Goal: Task Accomplishment & Management: Use online tool/utility

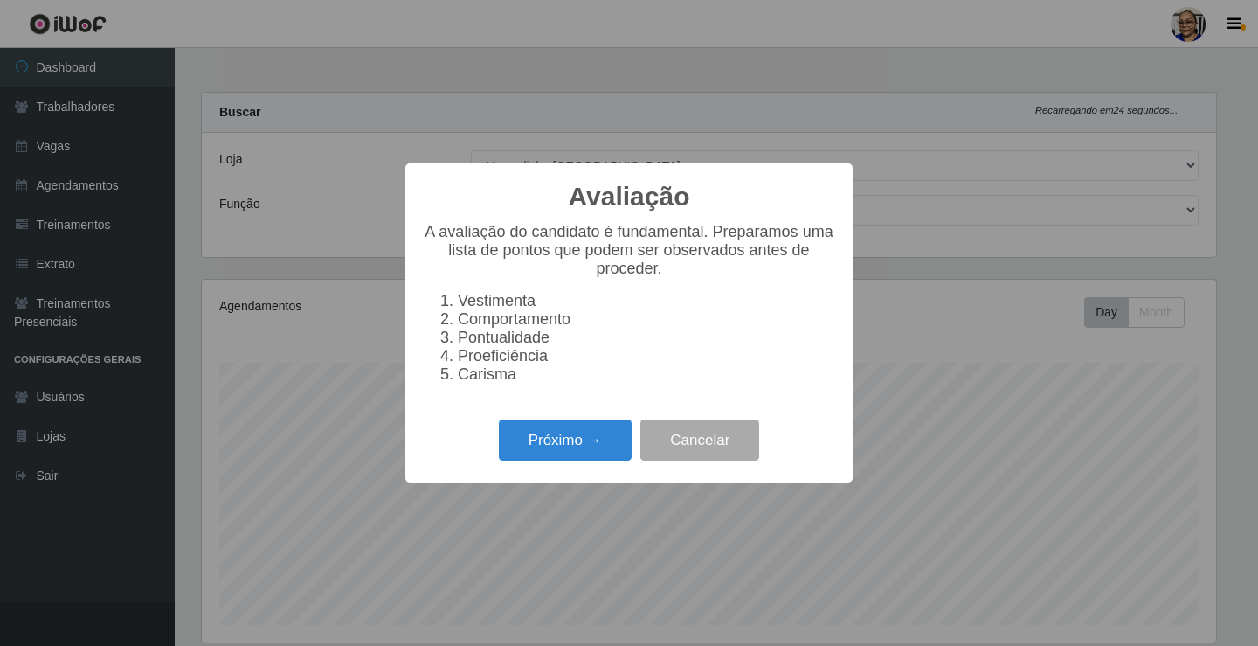
select select "345"
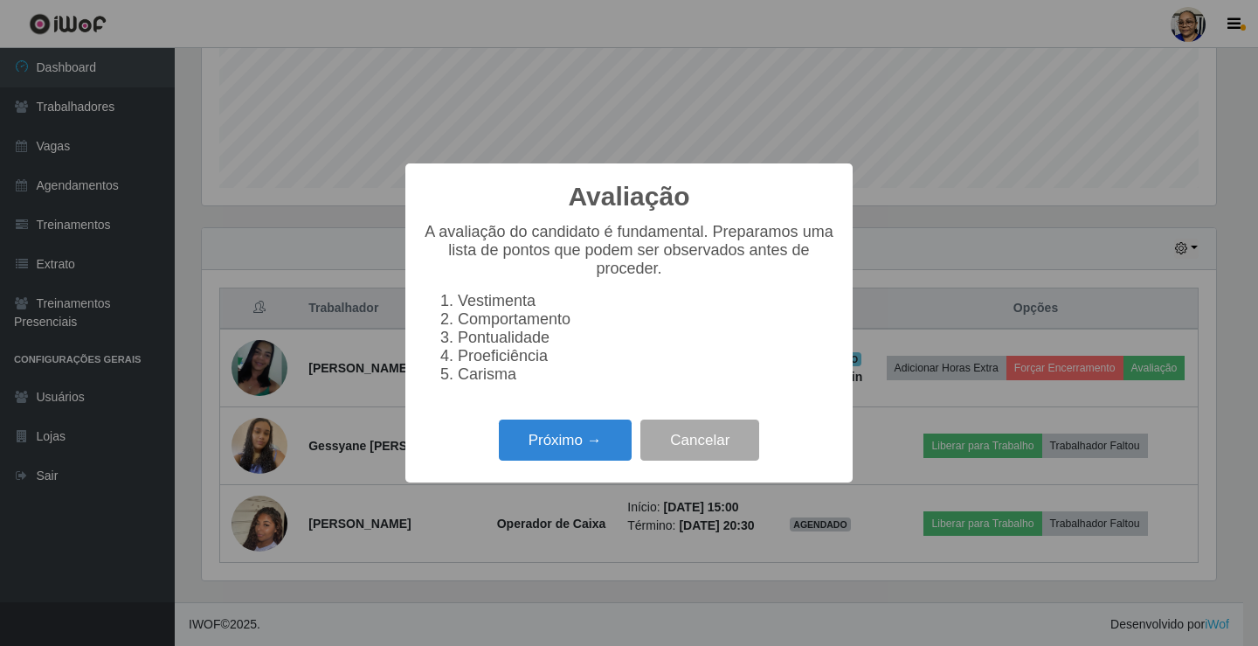
scroll to position [363, 1014]
click at [558, 451] on button "Próximo →" at bounding box center [565, 439] width 133 height 41
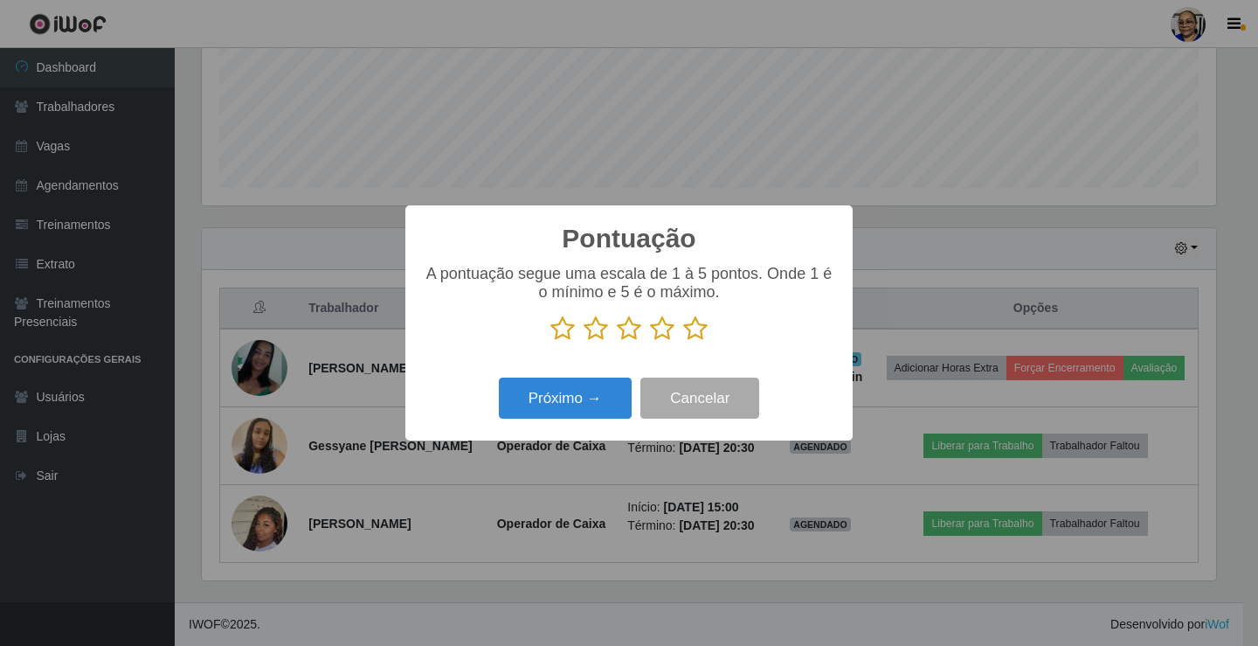
scroll to position [873360, 872708]
click at [695, 328] on icon at bounding box center [695, 328] width 24 height 26
click at [683, 342] on input "radio" at bounding box center [683, 342] width 0 height 0
click at [583, 400] on button "Próximo →" at bounding box center [565, 397] width 133 height 41
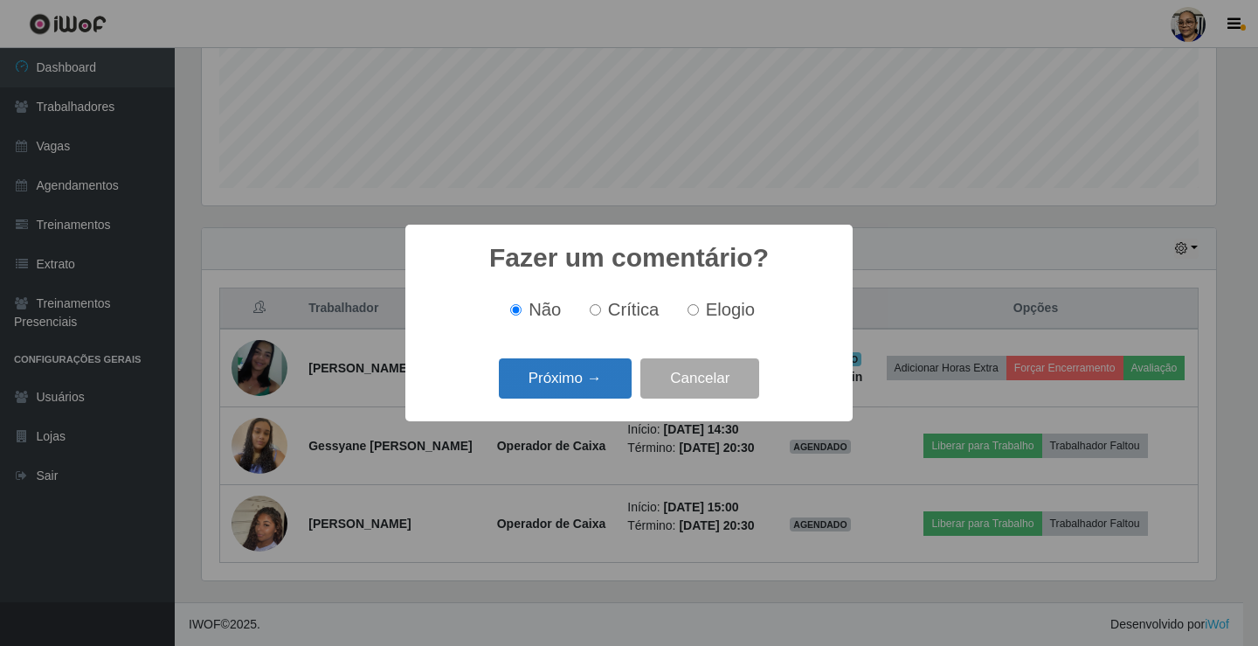
click at [599, 375] on button "Próximo →" at bounding box center [565, 378] width 133 height 41
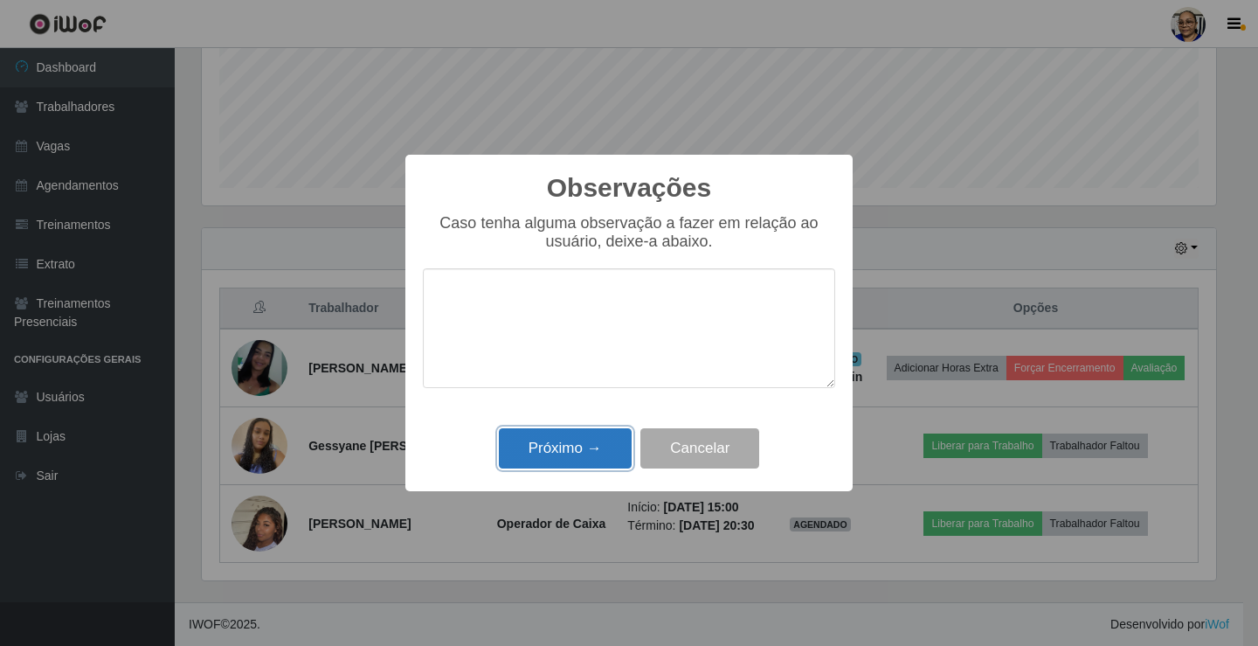
click at [588, 441] on button "Próximo →" at bounding box center [565, 448] width 133 height 41
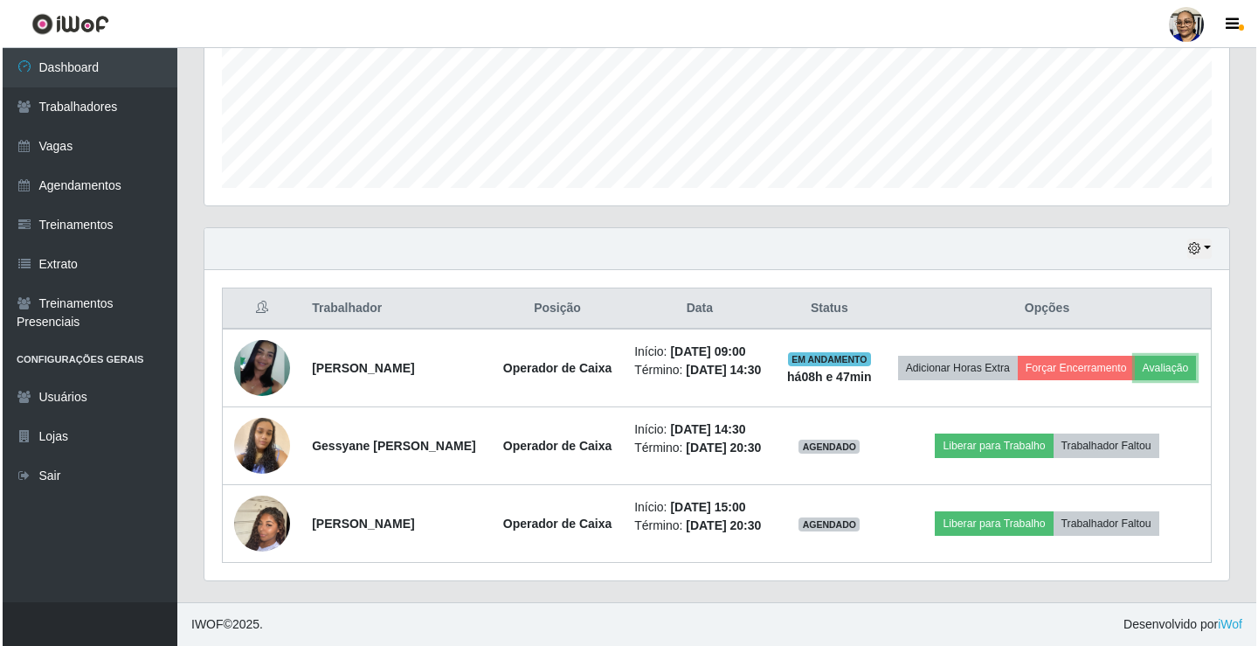
scroll to position [363, 1025]
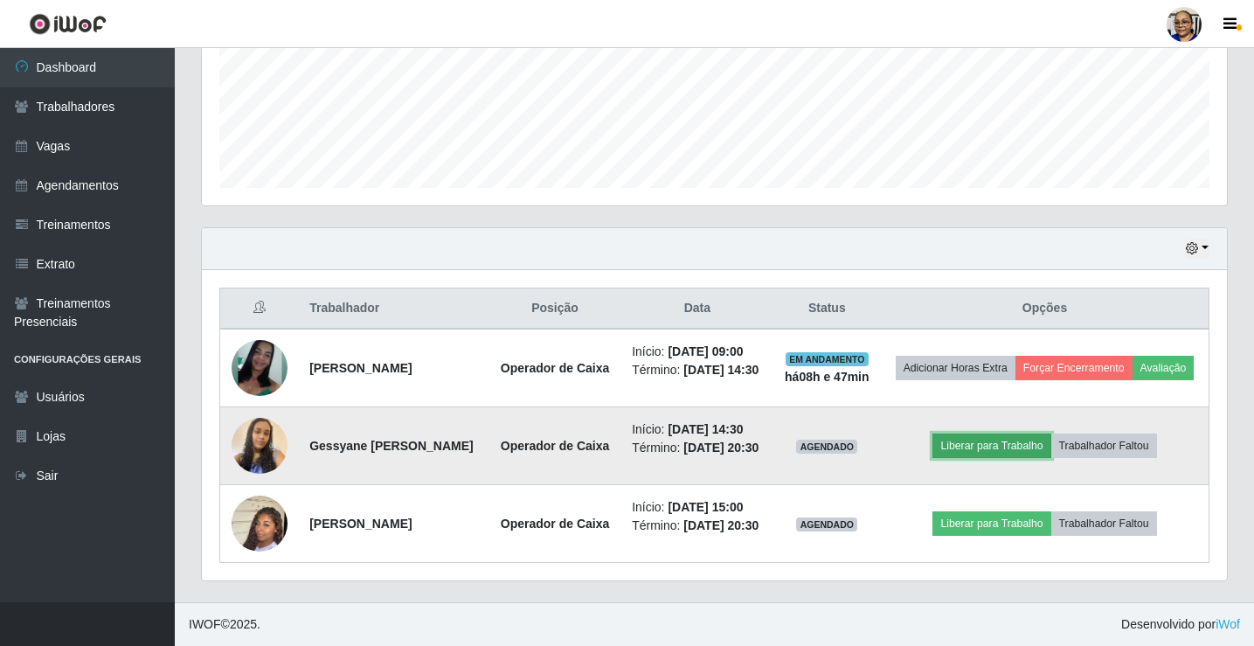
click at [1014, 444] on button "Liberar para Trabalho" at bounding box center [991, 445] width 118 height 24
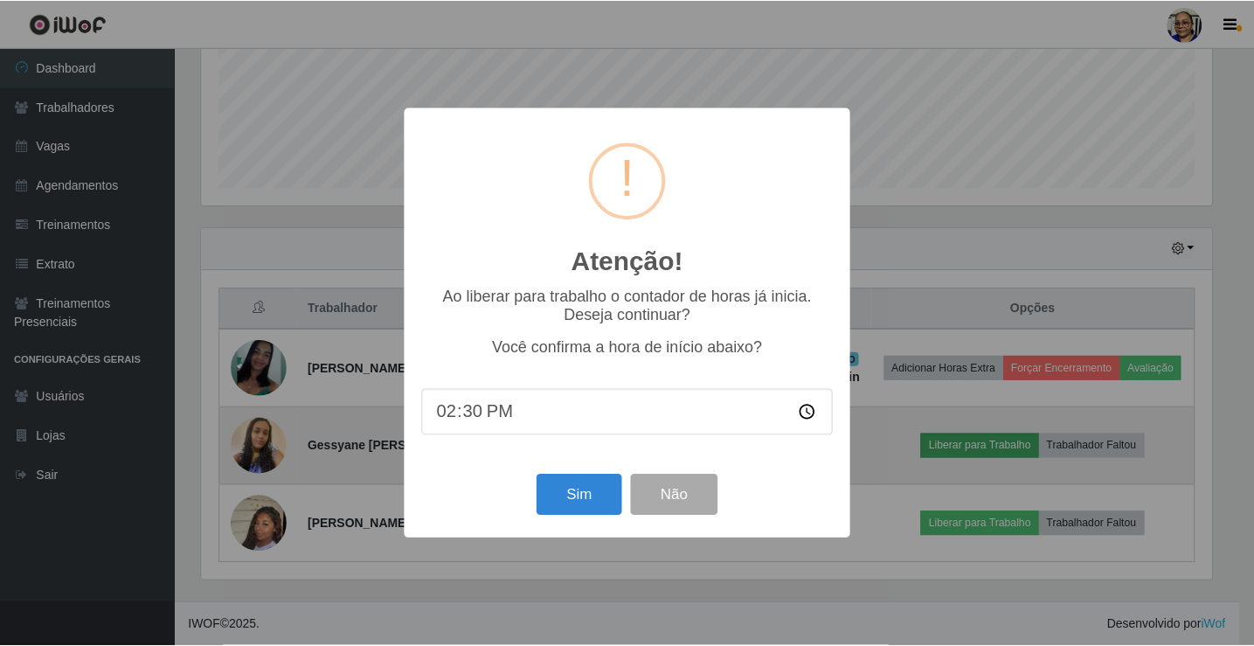
scroll to position [363, 1014]
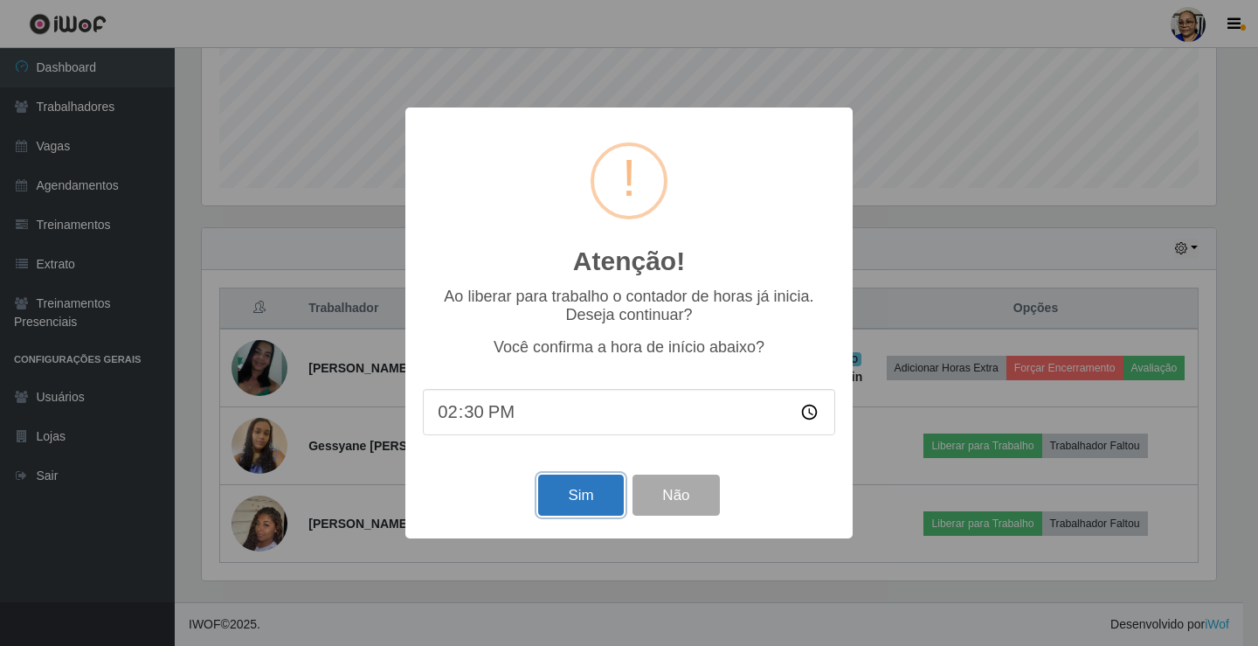
click at [585, 502] on button "Sim" at bounding box center [580, 494] width 85 height 41
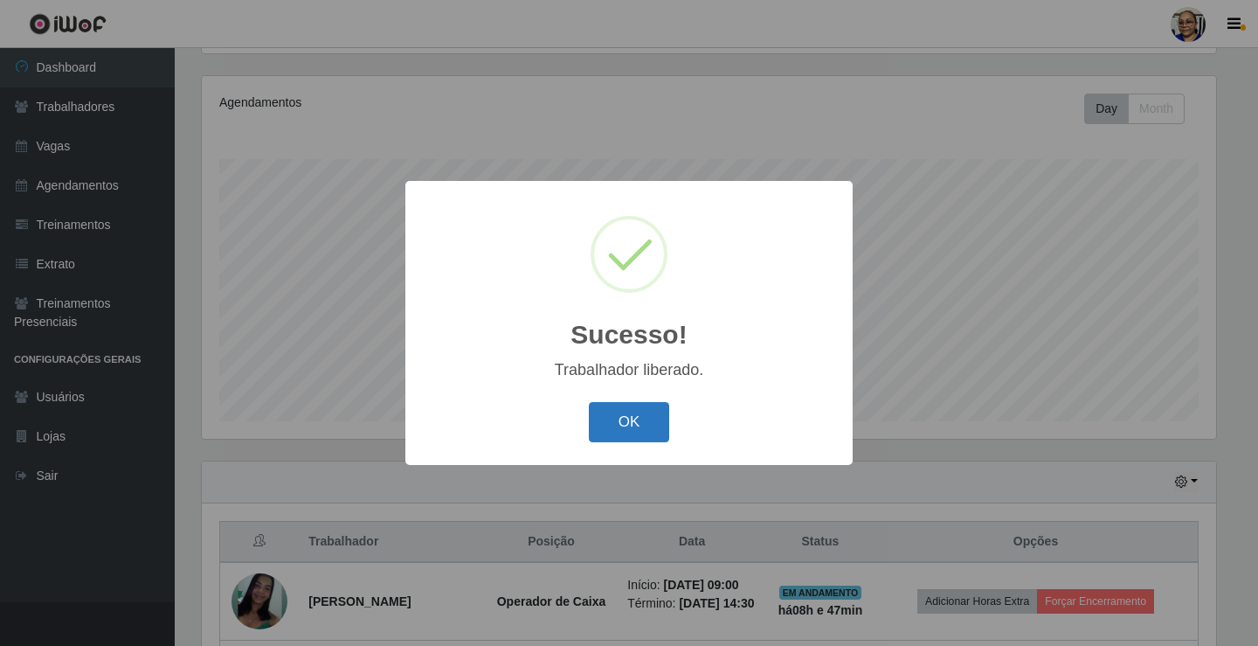
click at [611, 419] on button "OK" at bounding box center [629, 422] width 81 height 41
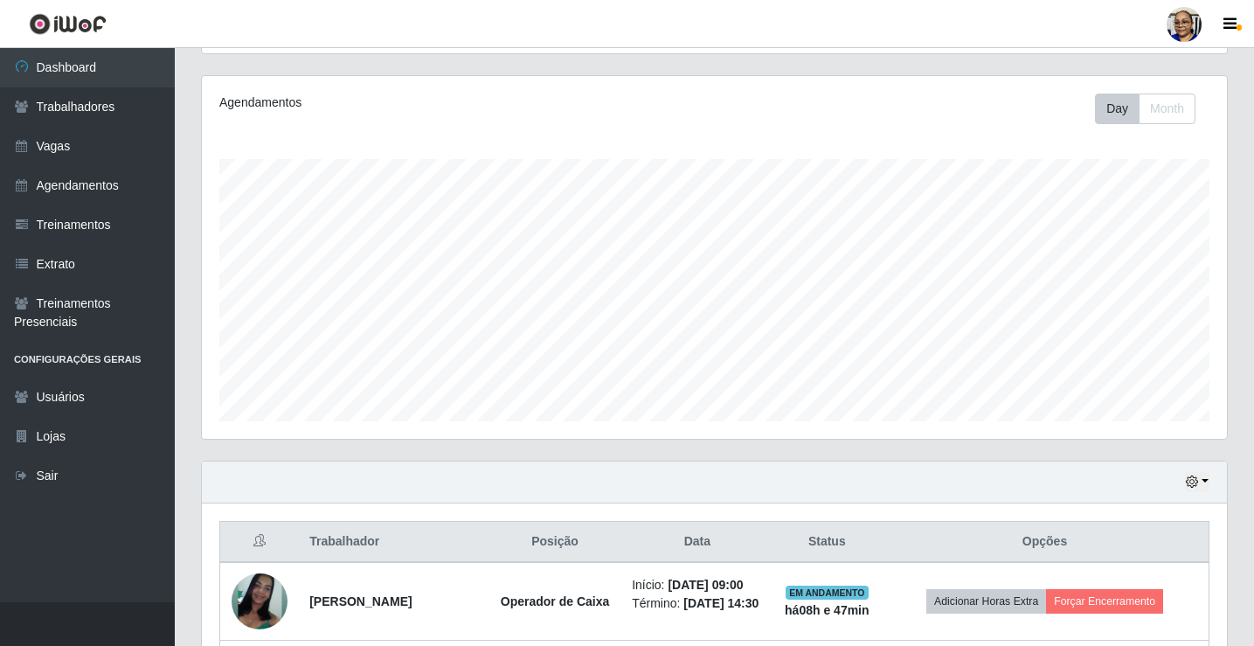
scroll to position [476, 0]
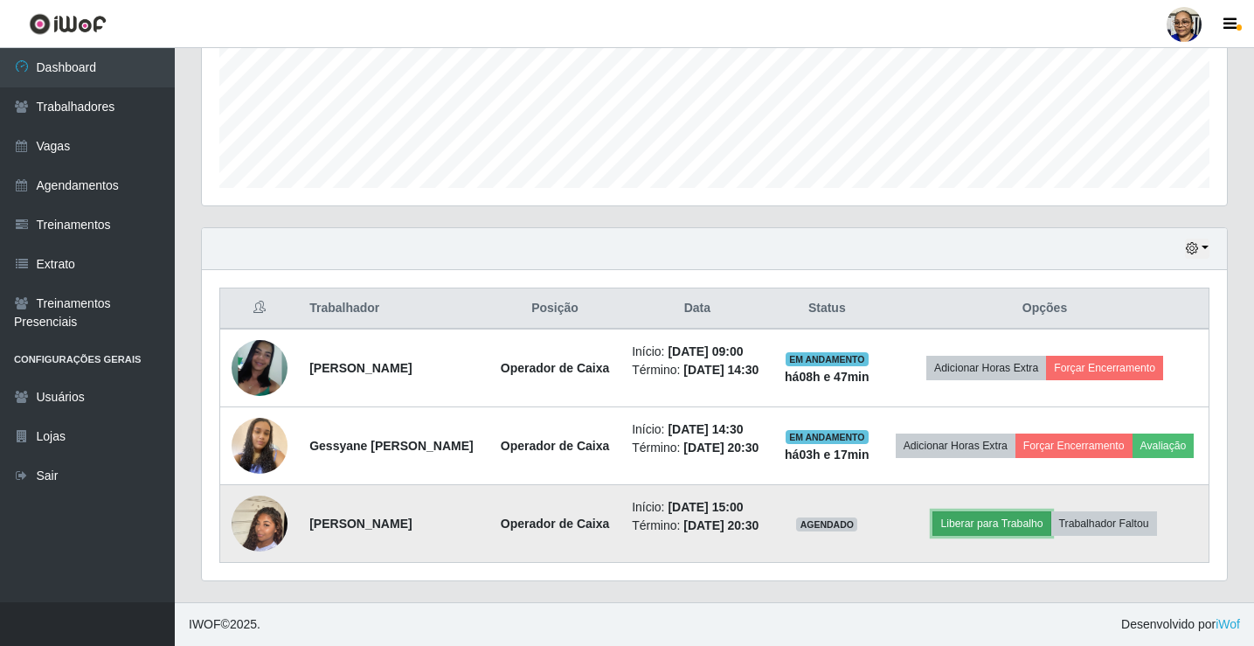
click at [992, 515] on button "Liberar para Trabalho" at bounding box center [991, 523] width 118 height 24
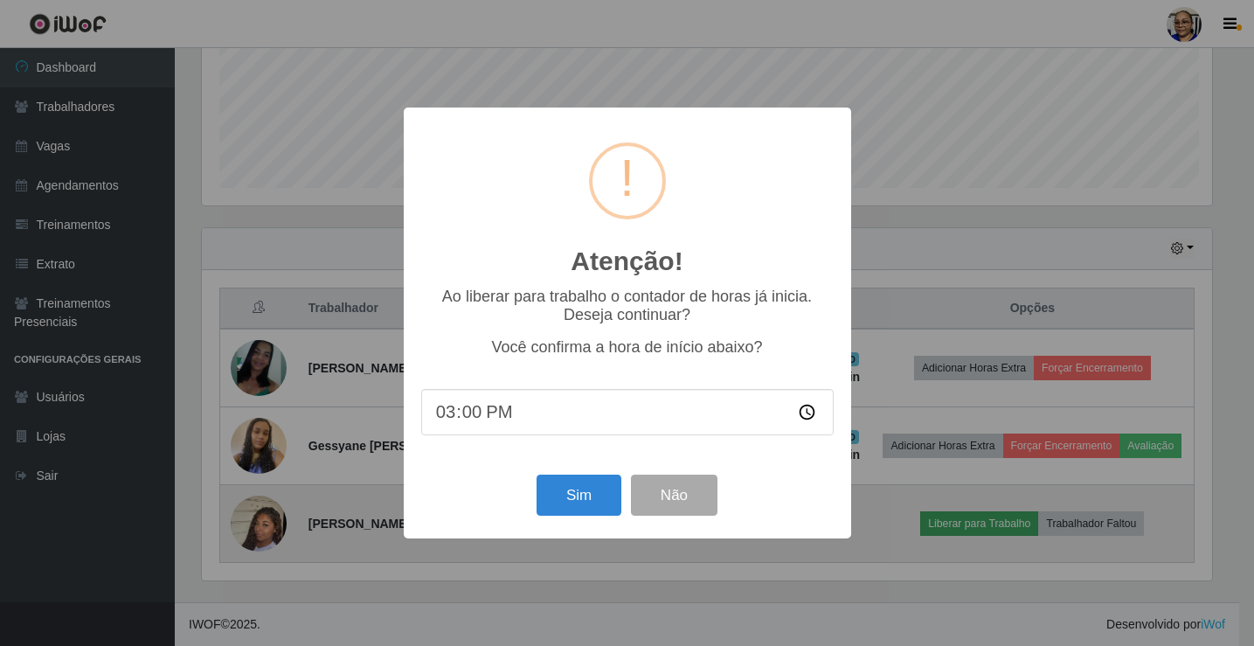
scroll to position [363, 1014]
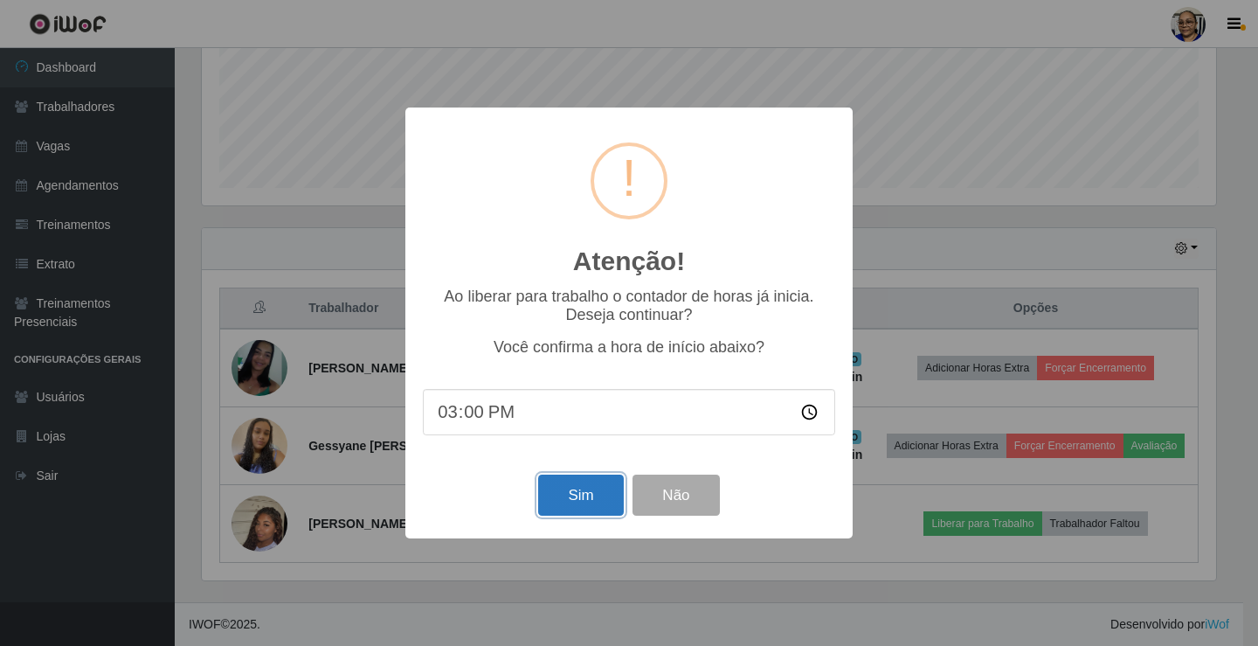
click at [605, 494] on button "Sim" at bounding box center [580, 494] width 85 height 41
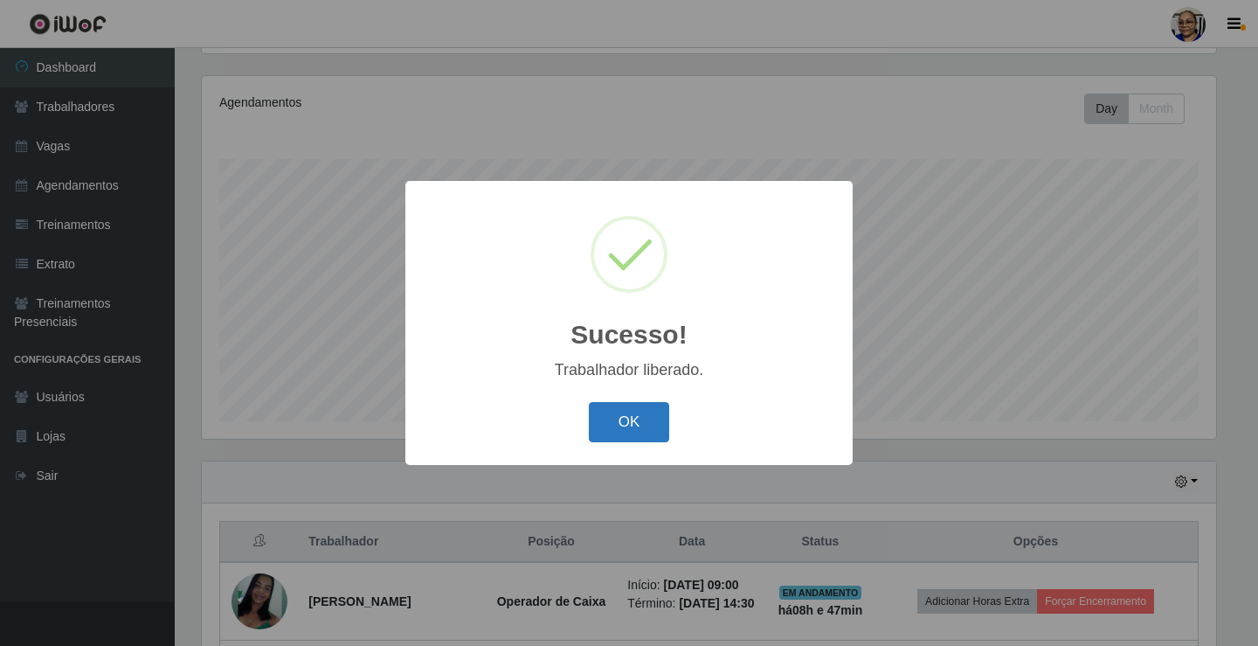
click at [647, 428] on button "OK" at bounding box center [629, 422] width 81 height 41
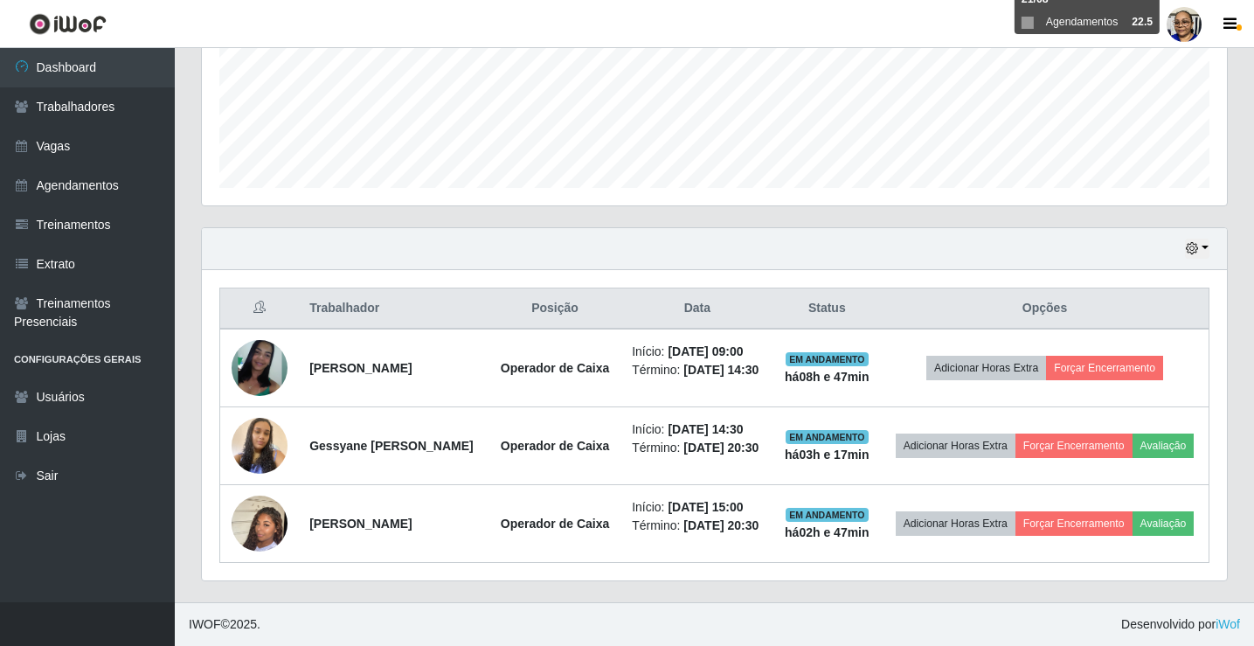
scroll to position [476, 0]
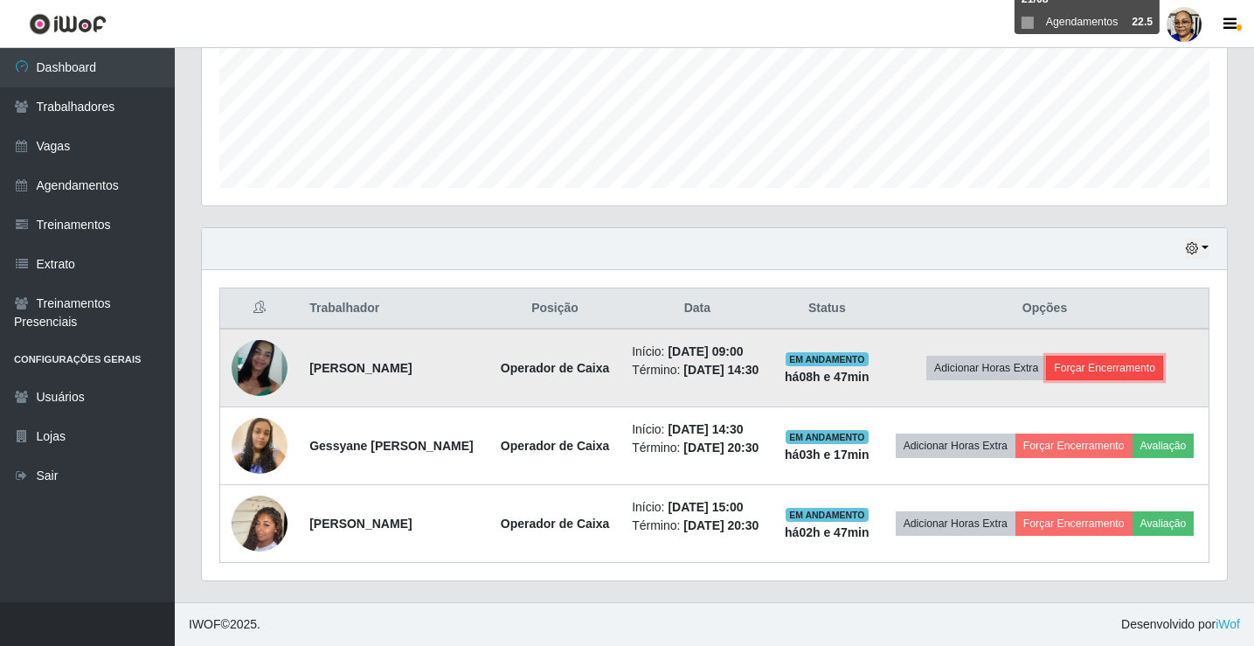
click at [1111, 356] on button "Forçar Encerramento" at bounding box center [1104, 368] width 117 height 24
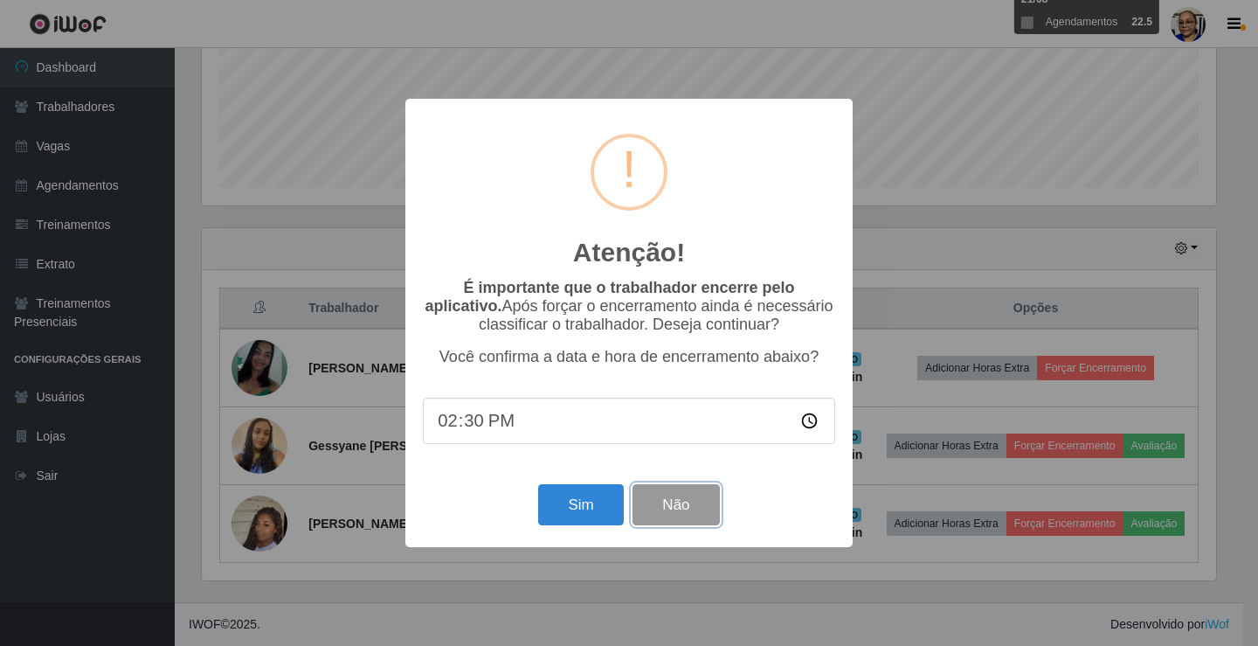
click at [675, 510] on button "Não" at bounding box center [676, 504] width 86 height 41
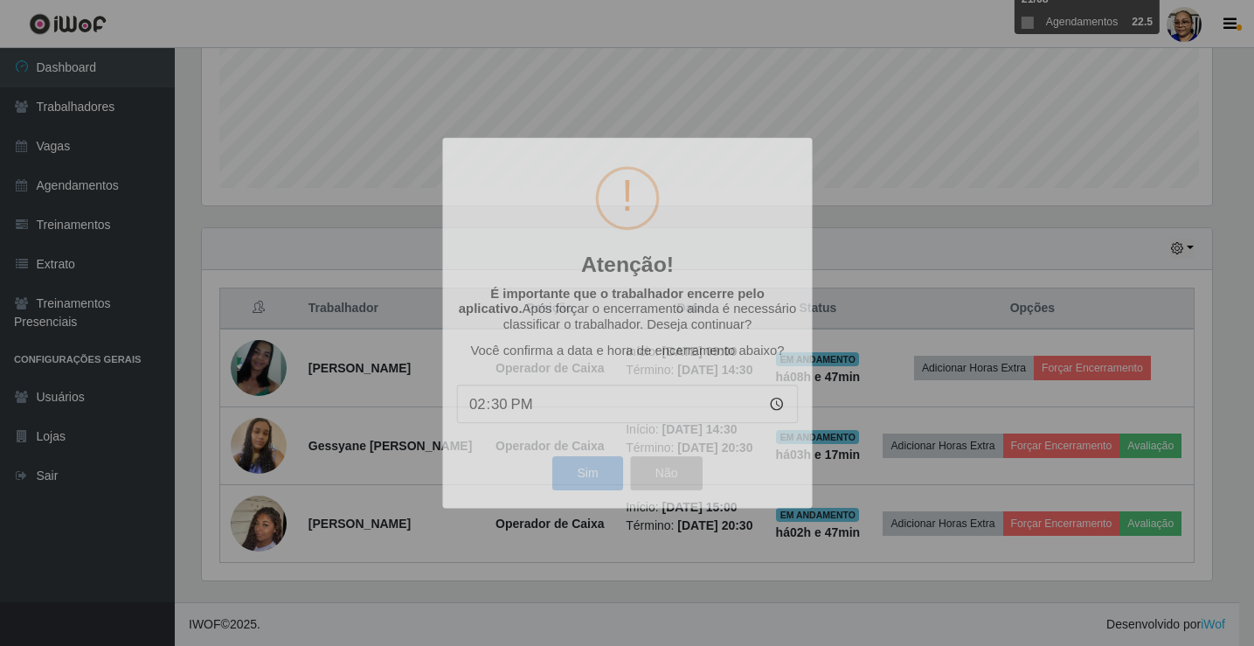
scroll to position [0, 0]
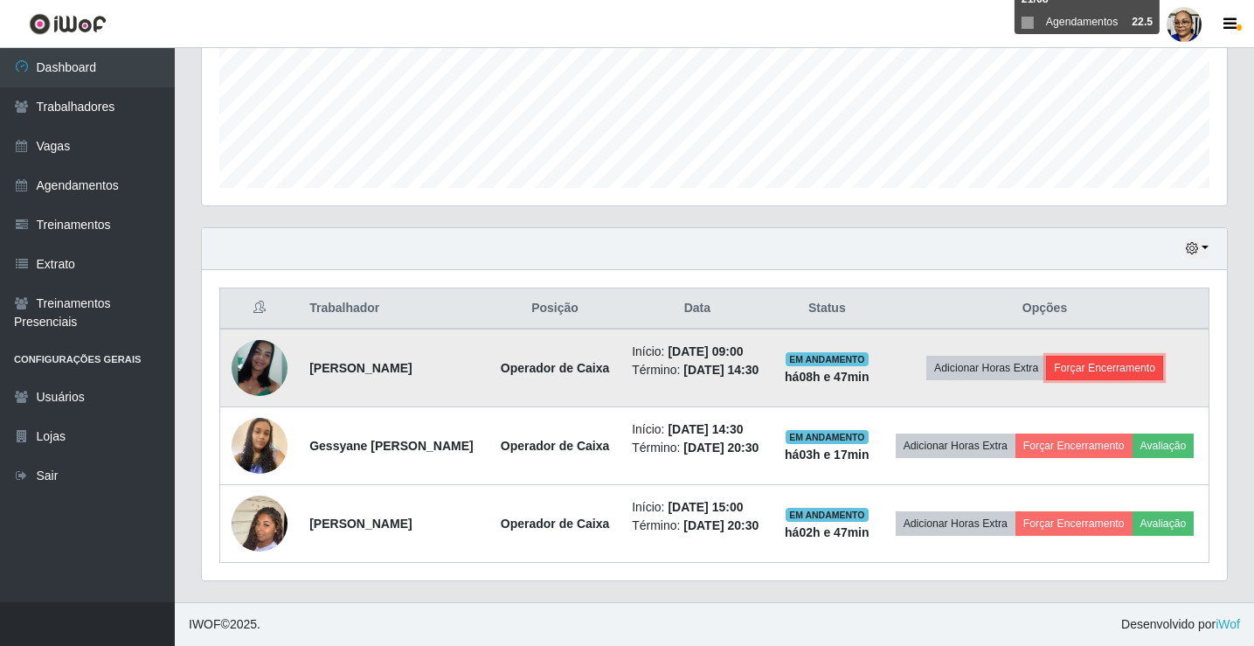
click at [1126, 356] on button "Forçar Encerramento" at bounding box center [1104, 368] width 117 height 24
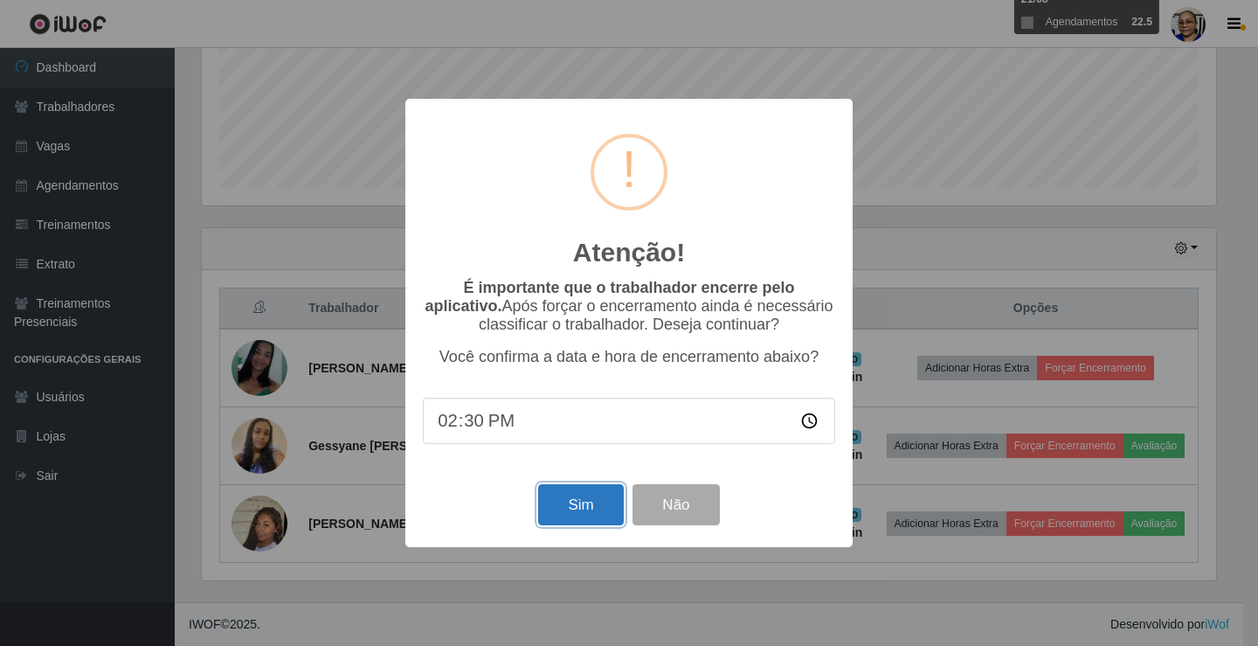
click at [572, 511] on button "Sim" at bounding box center [580, 504] width 85 height 41
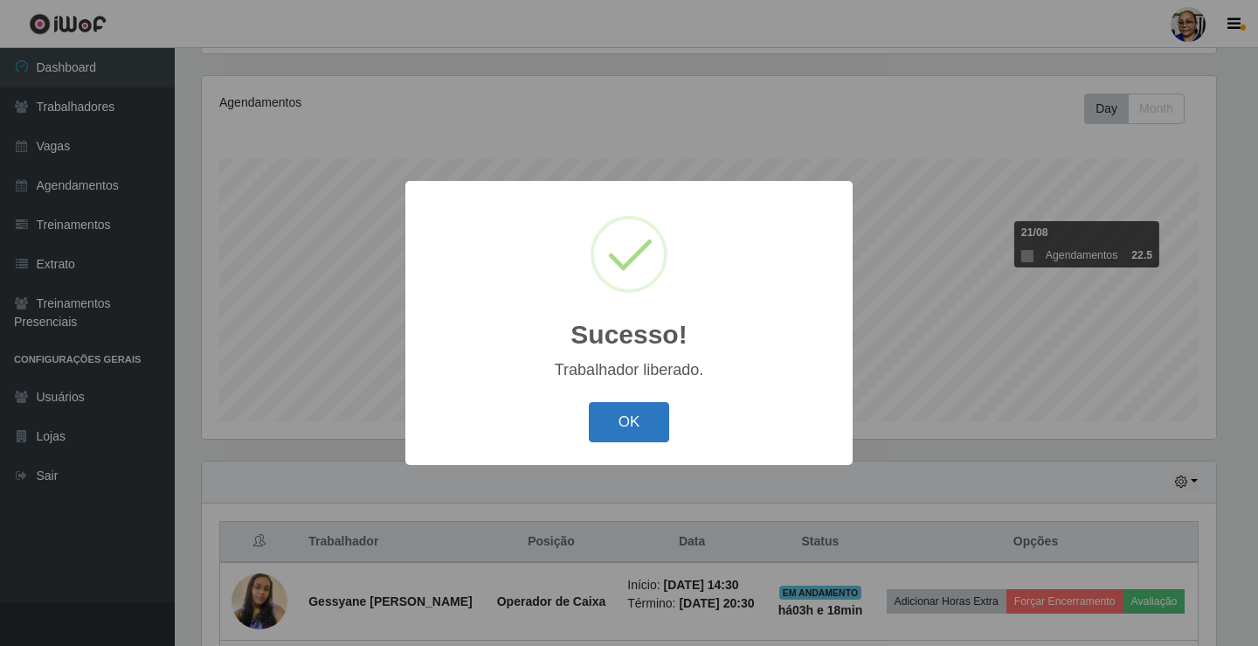
click at [642, 438] on button "OK" at bounding box center [629, 422] width 81 height 41
